Goal: Navigation & Orientation: Find specific page/section

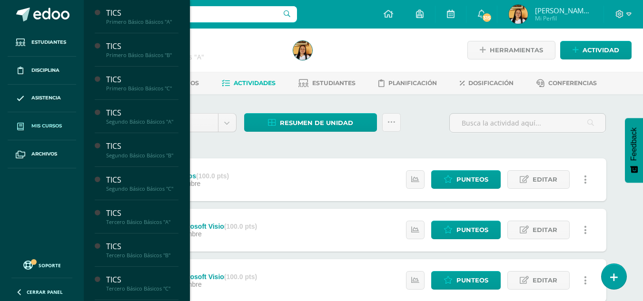
click at [29, 123] on span at bounding box center [20, 125] width 17 height 17
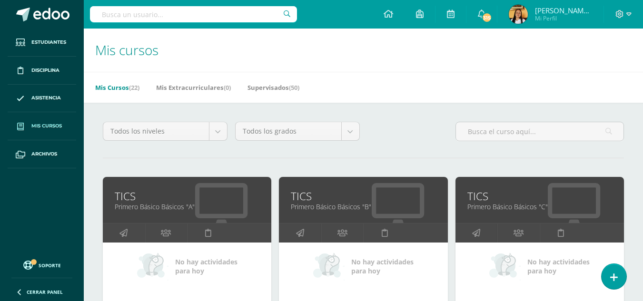
click at [441, 59] on h1 "Mis cursos" at bounding box center [363, 50] width 536 height 43
